Goal: Information Seeking & Learning: Learn about a topic

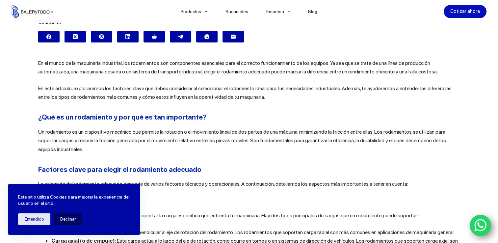
click at [275, 150] on p "Un rodamiento es un dispositivo mecánico que permite la rotación o el movimient…" at bounding box center [249, 141] width 422 height 26
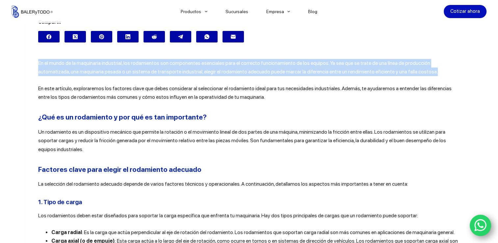
drag, startPoint x: 404, startPoint y: 71, endPoint x: 20, endPoint y: 57, distance: 384.3
copy span "En el mundo de la maquinaria industrial, los rodamientos son componentes esenci…"
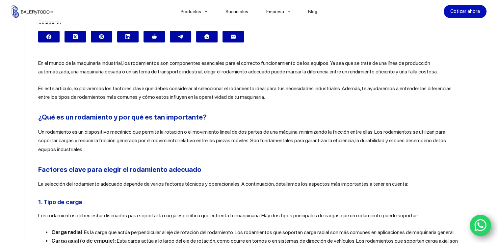
click at [204, 112] on h2 "¿Qué es un rodamiento y por qué es tan importante?" at bounding box center [249, 117] width 422 height 11
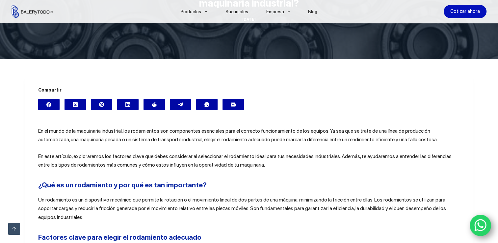
scroll to position [202, 0]
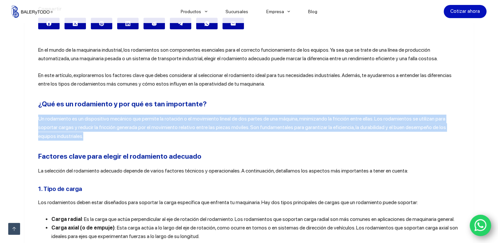
drag, startPoint x: 68, startPoint y: 139, endPoint x: 34, endPoint y: 114, distance: 41.8
copy span "Un rodamiento es un dispositivo mecánico que permite la rotación o el movimient…"
click at [148, 140] on p "Un rodamiento es un dispositivo mecánico que permite la rotación o el movimient…" at bounding box center [249, 128] width 422 height 26
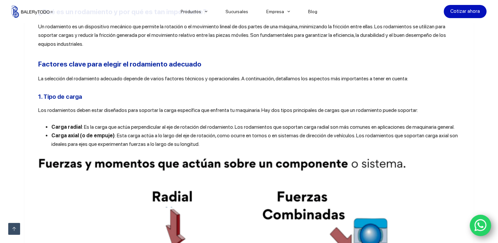
scroll to position [308, 0]
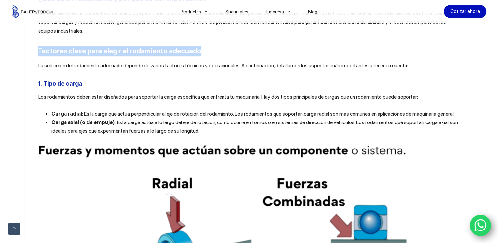
drag, startPoint x: 197, startPoint y: 50, endPoint x: 36, endPoint y: 51, distance: 161.4
click at [38, 51] on h2 "Factores clave para elegir el rodamiento adecuado" at bounding box center [249, 51] width 422 height 11
copy b "Factores clave para elegir el rodamiento adecuado"
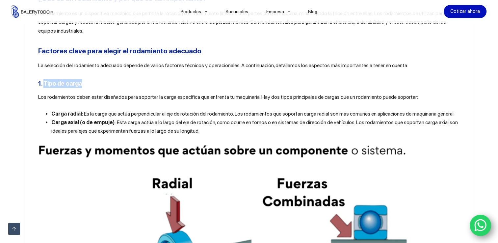
drag, startPoint x: 78, startPoint y: 82, endPoint x: 42, endPoint y: 84, distance: 36.3
click at [42, 84] on h3 "1. Tipo de carga" at bounding box center [249, 83] width 422 height 9
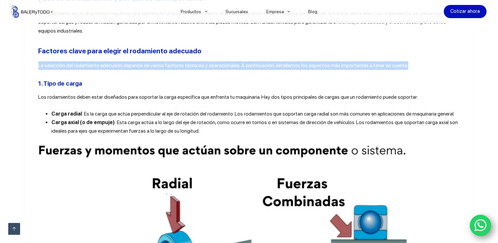
drag, startPoint x: 403, startPoint y: 67, endPoint x: 35, endPoint y: 67, distance: 368.3
copy span "La selección del rodamiento adecuado depende de varios factores técnicos y oper…"
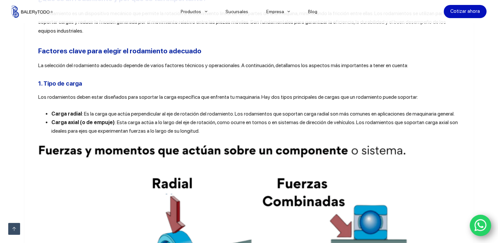
click at [124, 79] on h3 "1. Tipo de carga" at bounding box center [249, 83] width 422 height 9
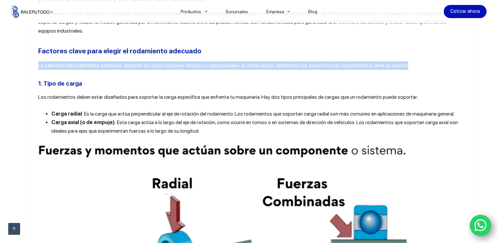
drag, startPoint x: 35, startPoint y: 65, endPoint x: 433, endPoint y: 62, distance: 398.2
copy span "La selección del rodamiento adecuado depende de varios factores técnicos y oper…"
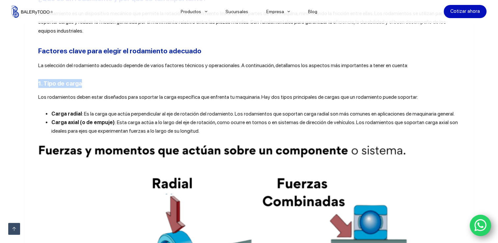
drag, startPoint x: 78, startPoint y: 84, endPoint x: 33, endPoint y: 86, distance: 44.8
copy b "1. Tipo de carga"
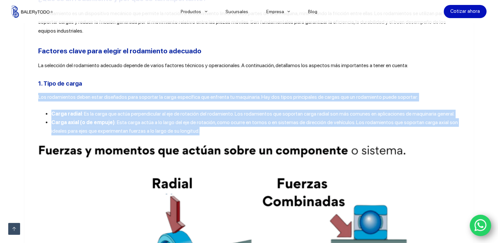
drag, startPoint x: 203, startPoint y: 132, endPoint x: 31, endPoint y: 97, distance: 175.9
copy div "Los rodamientos deben estar diseñados para soportar la carga específica que enf…"
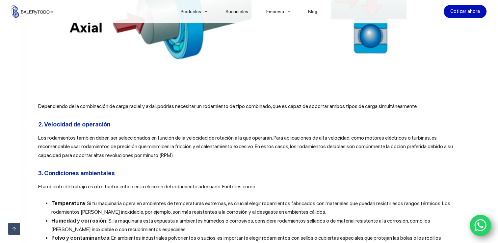
scroll to position [571, 0]
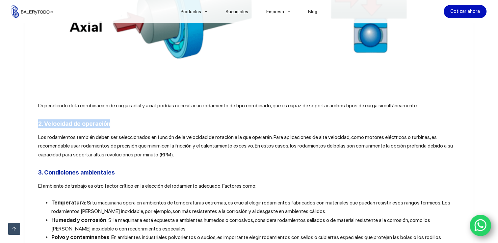
drag, startPoint x: 106, startPoint y: 123, endPoint x: 27, endPoint y: 127, distance: 78.5
copy b "2. Velocidad de operación"
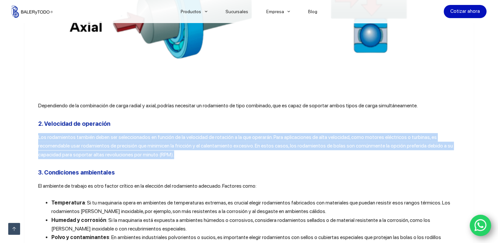
drag, startPoint x: 173, startPoint y: 157, endPoint x: 33, endPoint y: 143, distance: 140.4
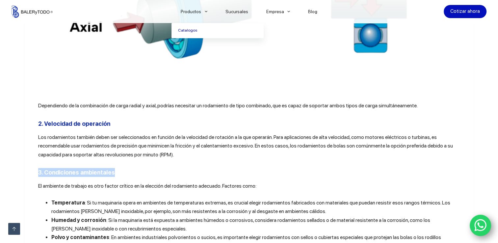
drag, startPoint x: 112, startPoint y: 176, endPoint x: 27, endPoint y: 172, distance: 85.4
click at [227, 176] on h3 "3. Condiciones ambientales" at bounding box center [249, 172] width 422 height 9
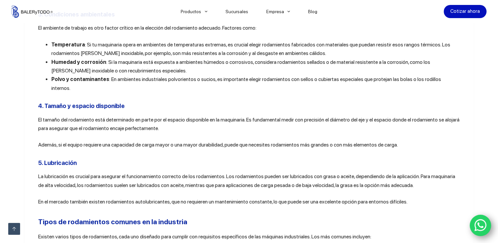
scroll to position [716, 0]
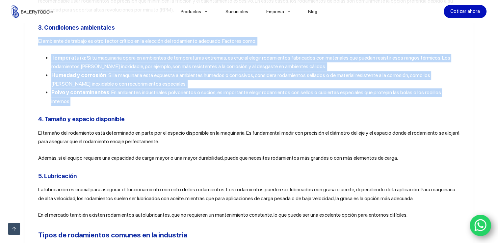
drag, startPoint x: 453, startPoint y: 96, endPoint x: 22, endPoint y: 45, distance: 433.7
click at [25, 45] on article "Compartir En el mundo de la maquinaria industrial, los rodamientos son componen…" at bounding box center [249, 197] width 449 height 1438
